Goal: Navigation & Orientation: Find specific page/section

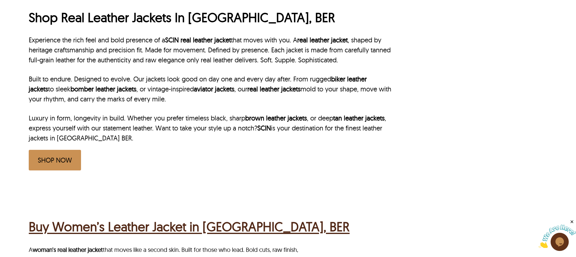
scroll to position [221, 0]
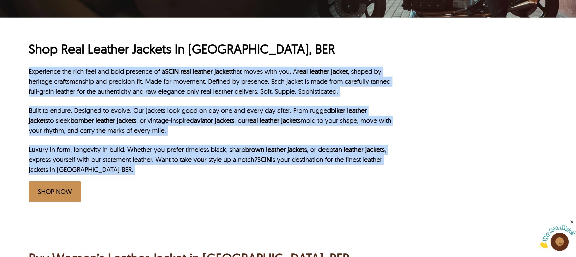
drag, startPoint x: 30, startPoint y: 71, endPoint x: 302, endPoint y: 182, distance: 293.4
click at [302, 182] on div "Shop Real Leather Jackets In Berlin, BER Experience the rich feel and bold pres…" at bounding box center [210, 121] width 363 height 161
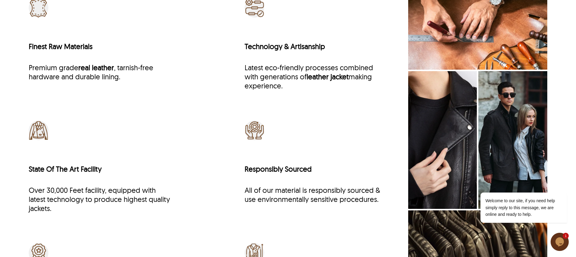
scroll to position [2150, 0]
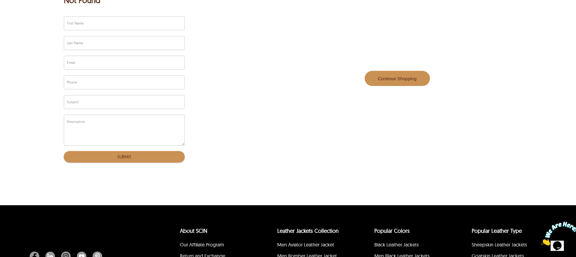
scroll to position [187, 0]
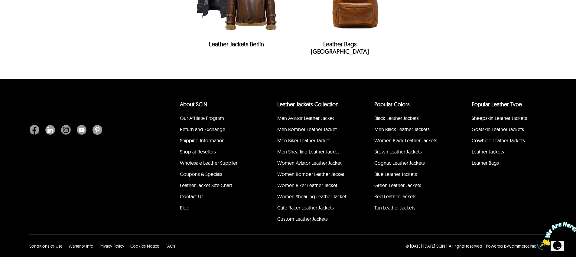
scroll to position [2808, 0]
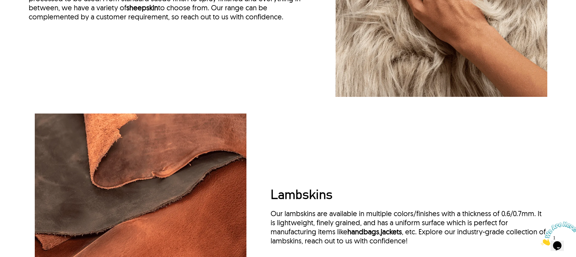
scroll to position [862, 0]
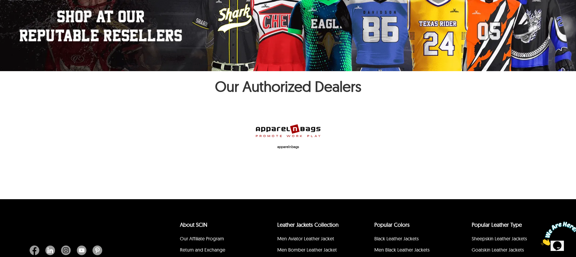
scroll to position [61, 0]
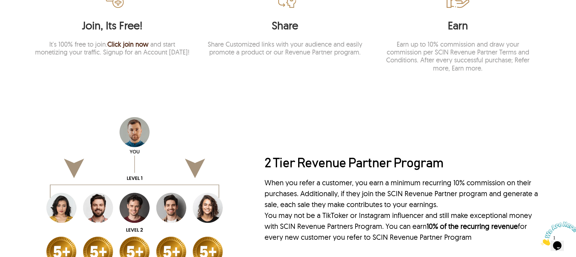
scroll to position [708, 0]
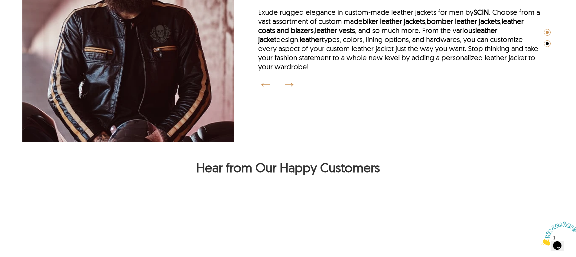
scroll to position [969, 0]
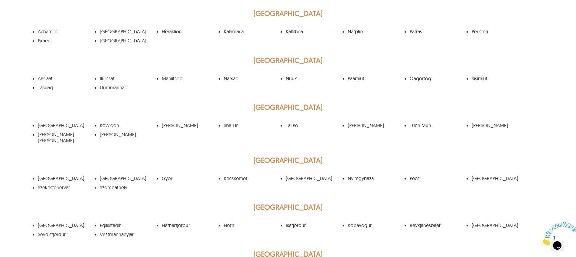
scroll to position [1213, 0]
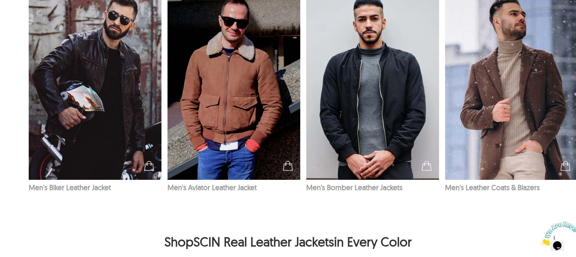
scroll to position [935, 0]
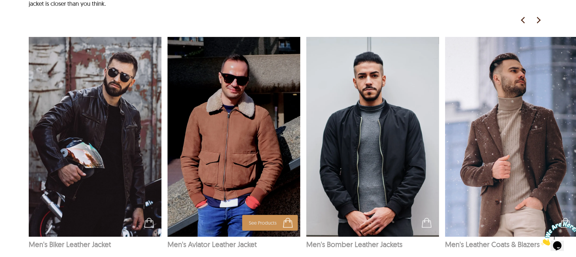
scroll to position [826, 0]
